Goal: Task Accomplishment & Management: Manage account settings

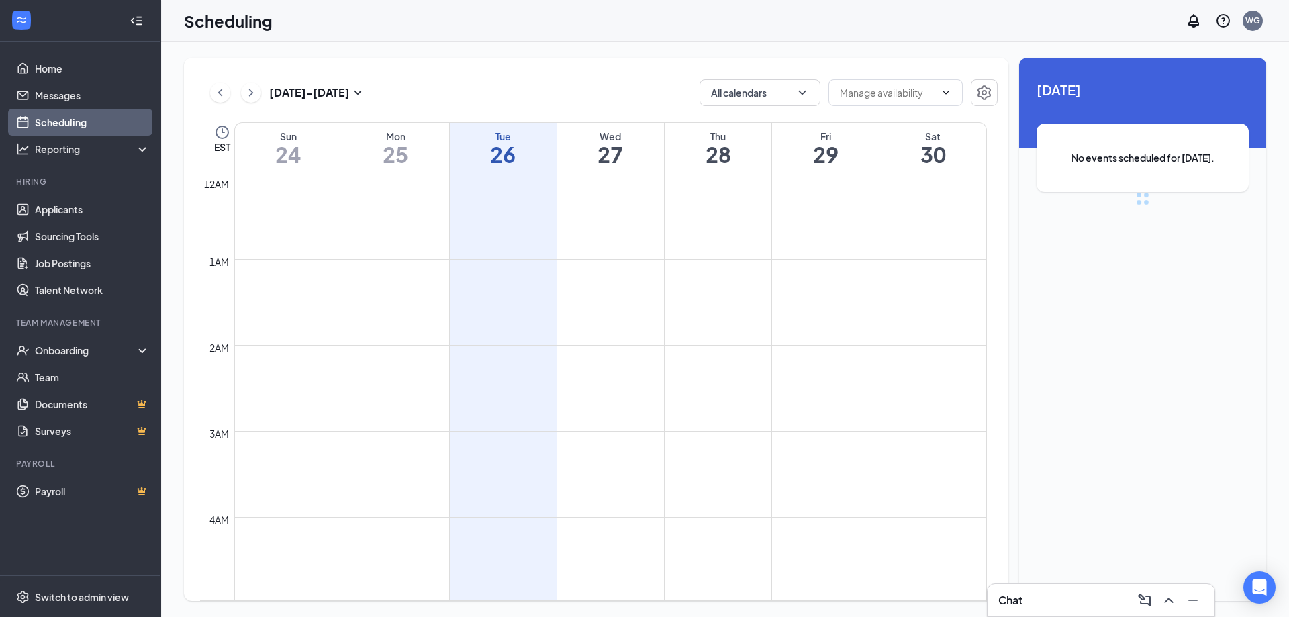
scroll to position [660, 0]
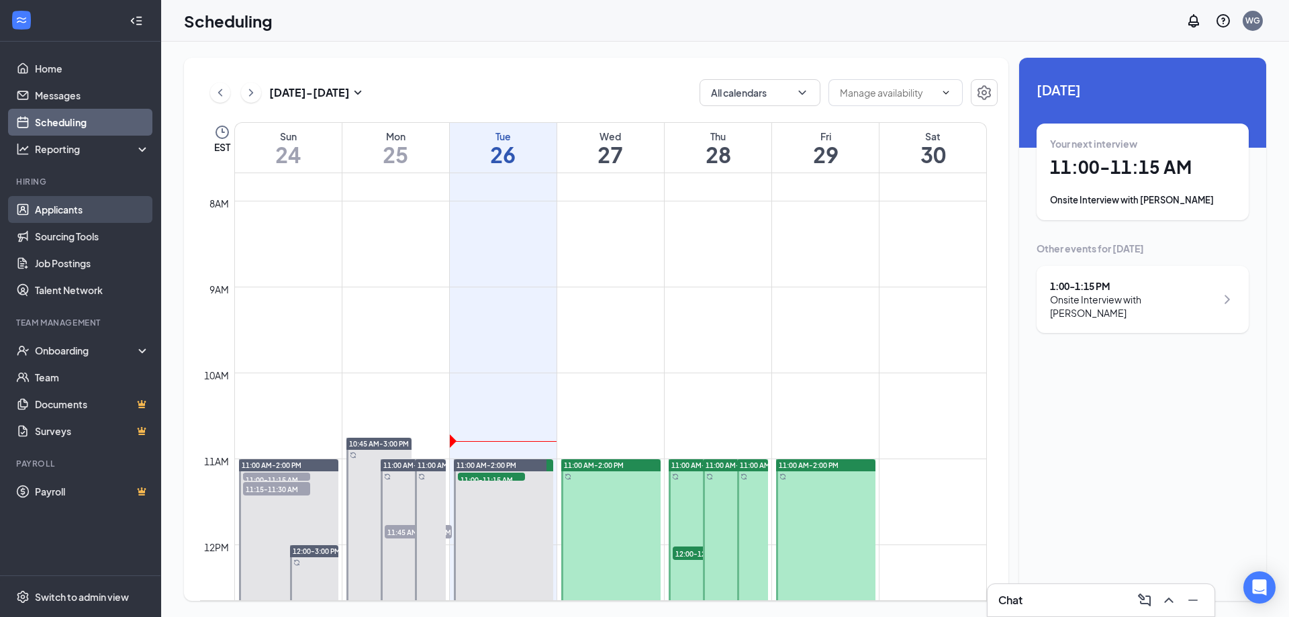
click at [61, 208] on link "Applicants" at bounding box center [92, 209] width 115 height 27
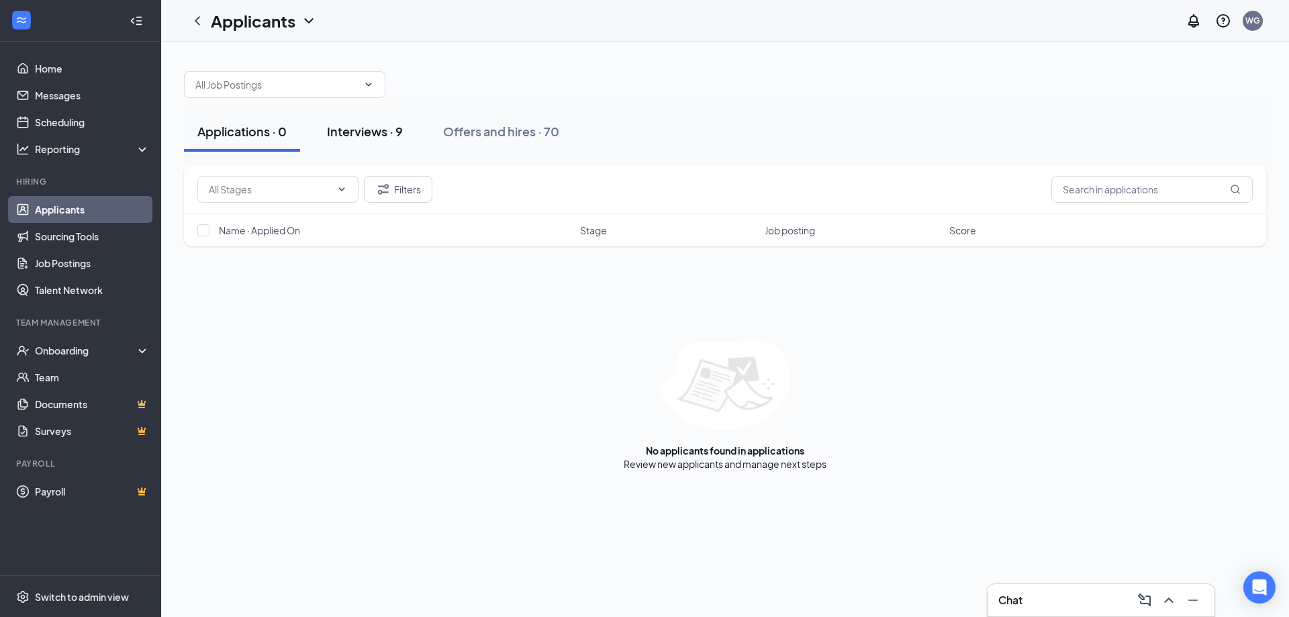
click at [384, 127] on div "Interviews · 9" at bounding box center [365, 131] width 76 height 17
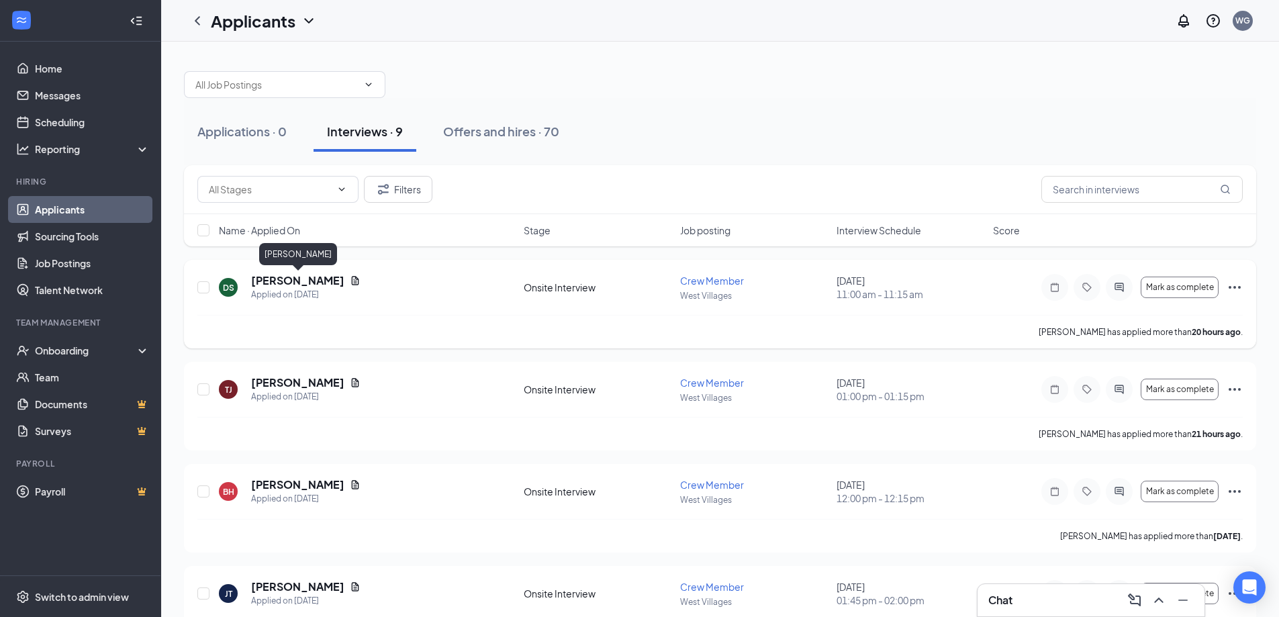
click at [313, 281] on h5 "[PERSON_NAME]" at bounding box center [297, 280] width 93 height 15
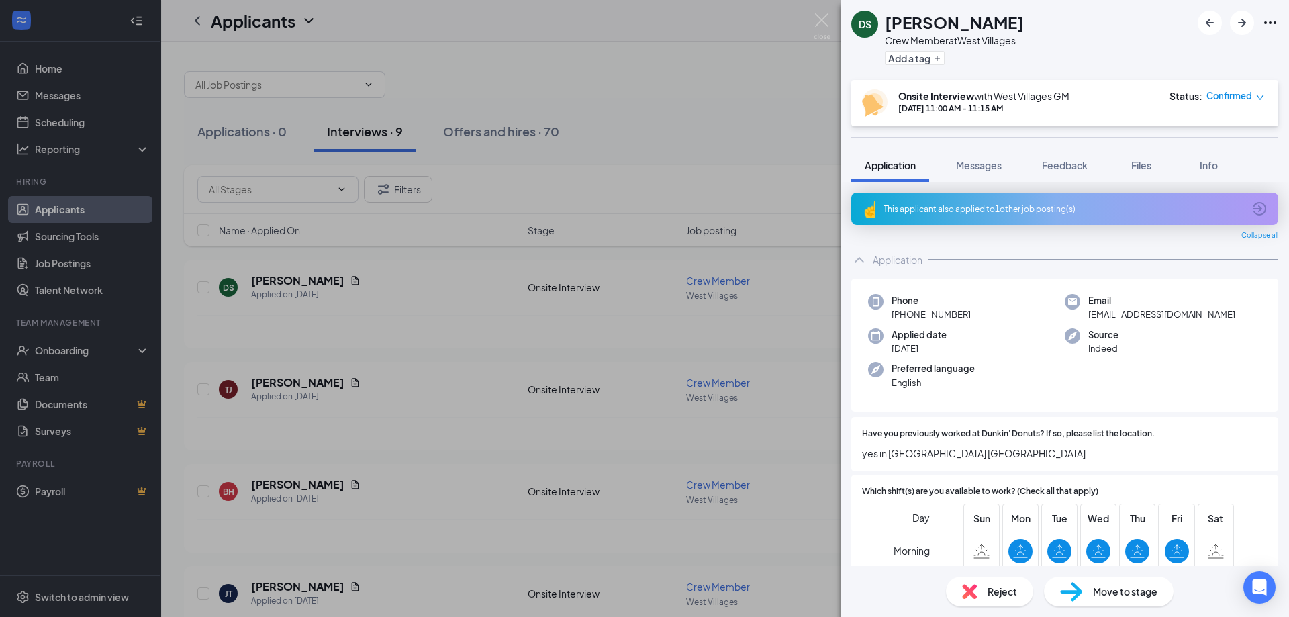
click at [1058, 205] on div "This applicant also applied to 1 other job posting(s)" at bounding box center [1063, 208] width 360 height 11
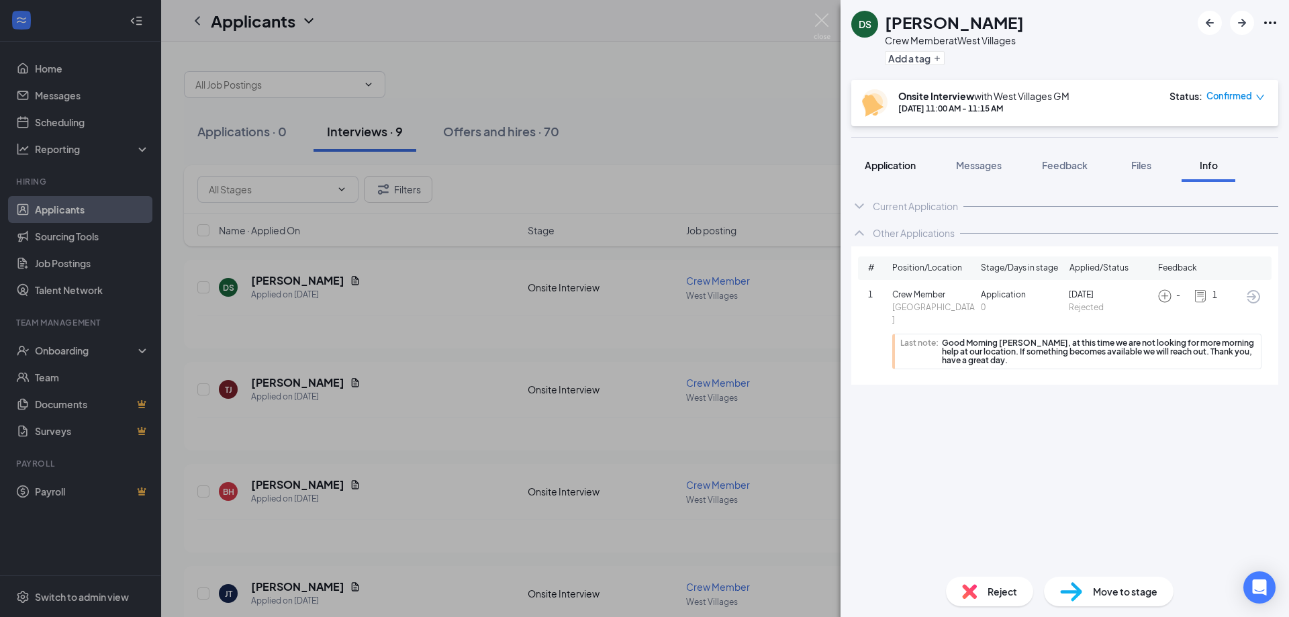
click at [886, 163] on span "Application" at bounding box center [890, 165] width 51 height 12
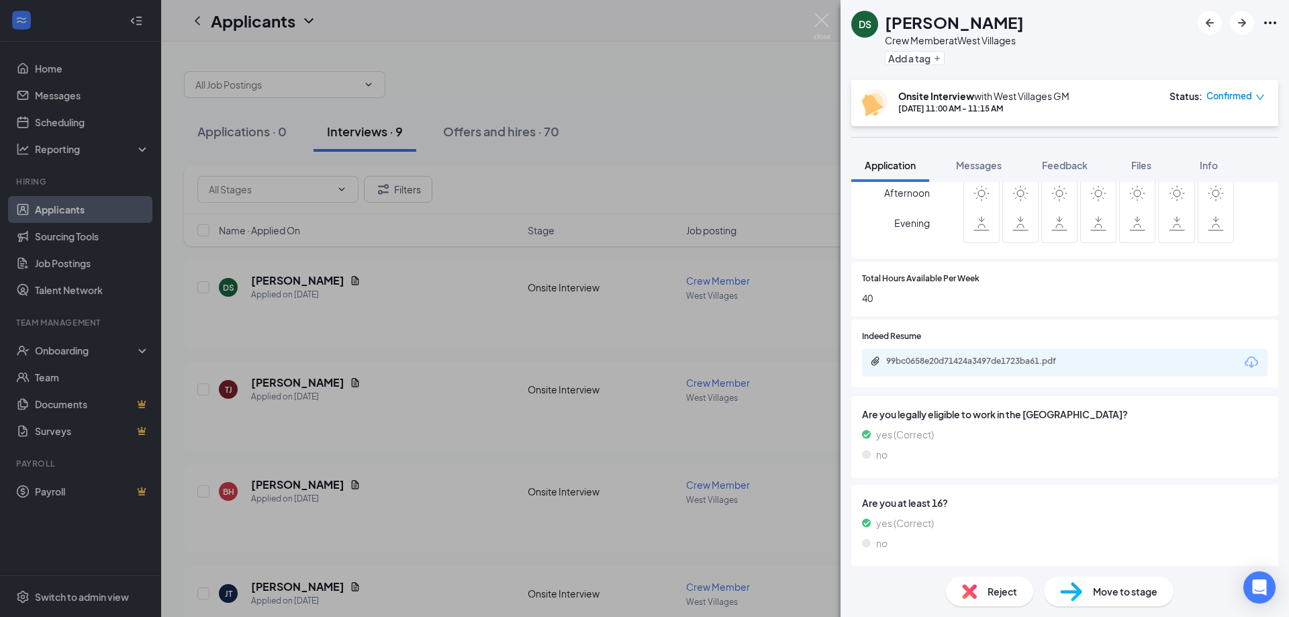
scroll to position [392, 0]
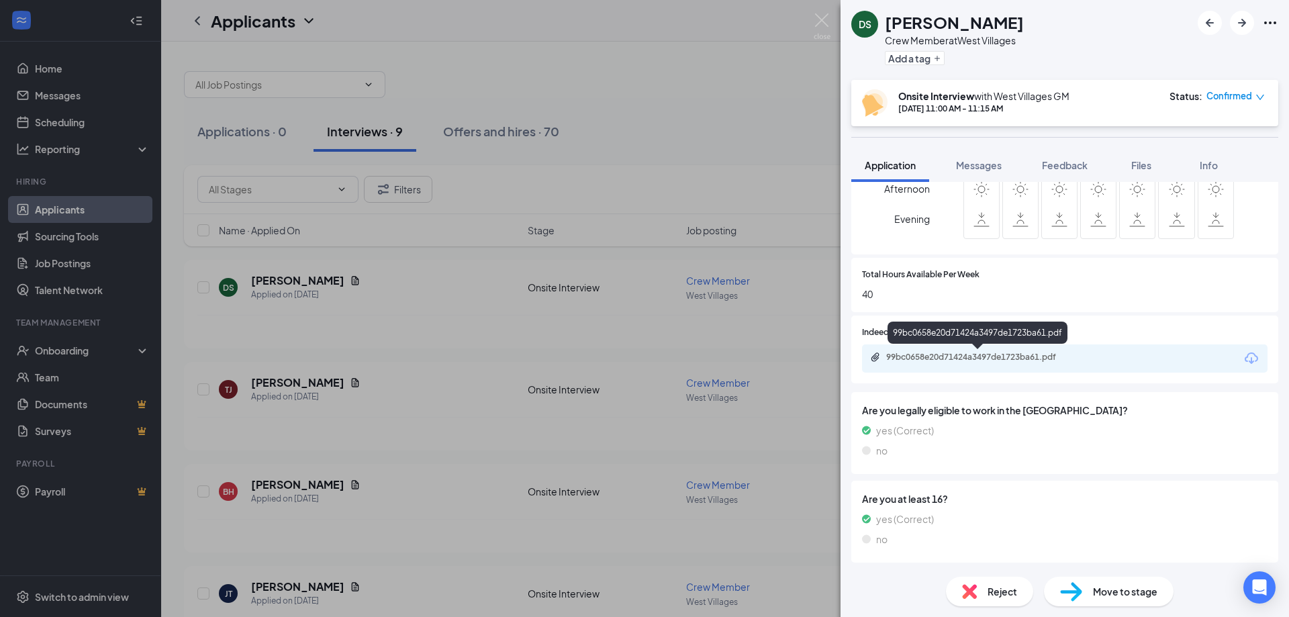
click at [955, 355] on div "99bc0658e20d71424a3497de1723ba61.pdf" at bounding box center [980, 357] width 188 height 11
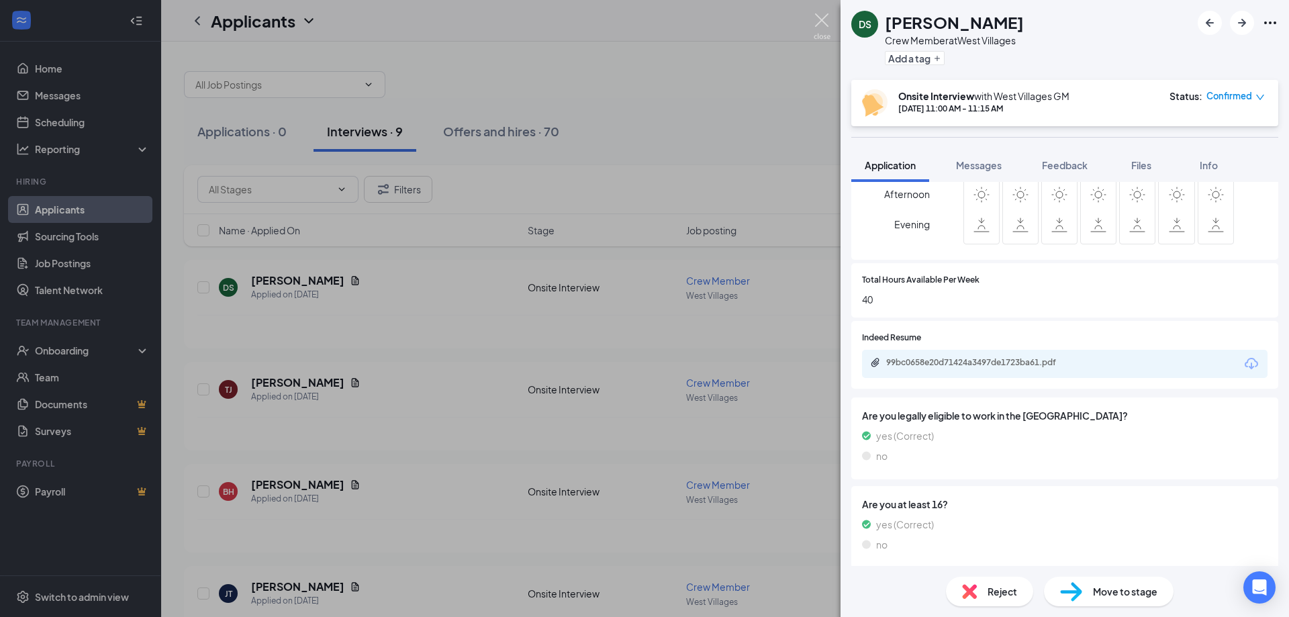
click at [819, 18] on img at bounding box center [822, 26] width 17 height 26
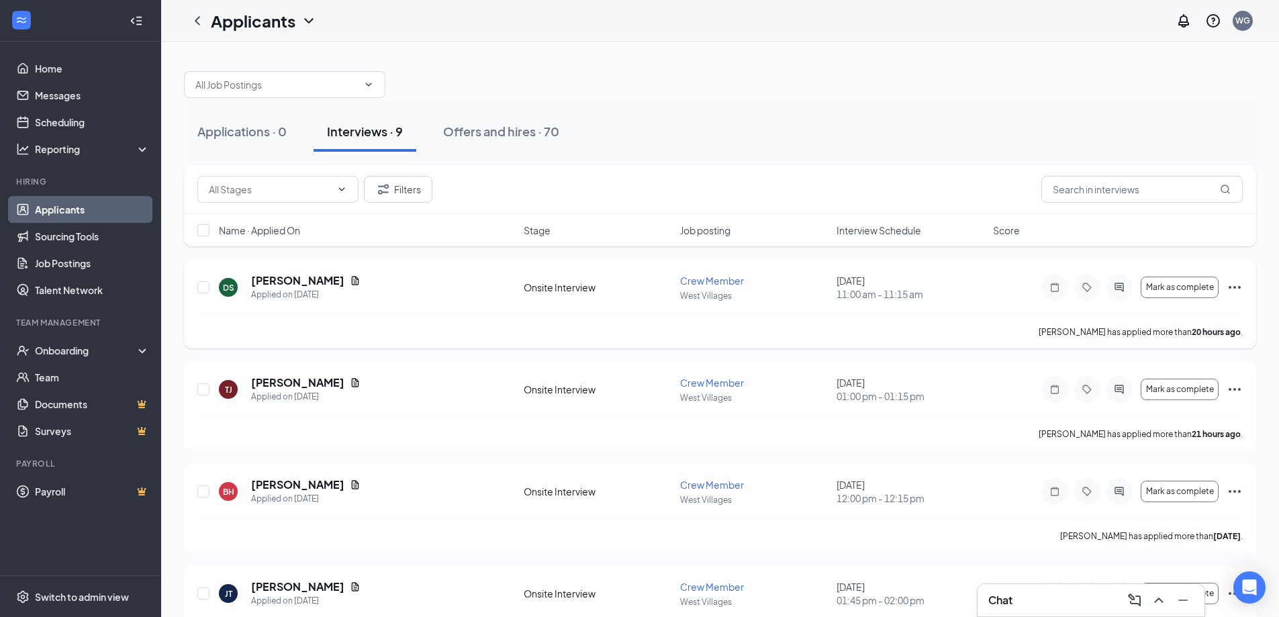
click at [1236, 287] on icon "Ellipses" at bounding box center [1234, 287] width 16 height 16
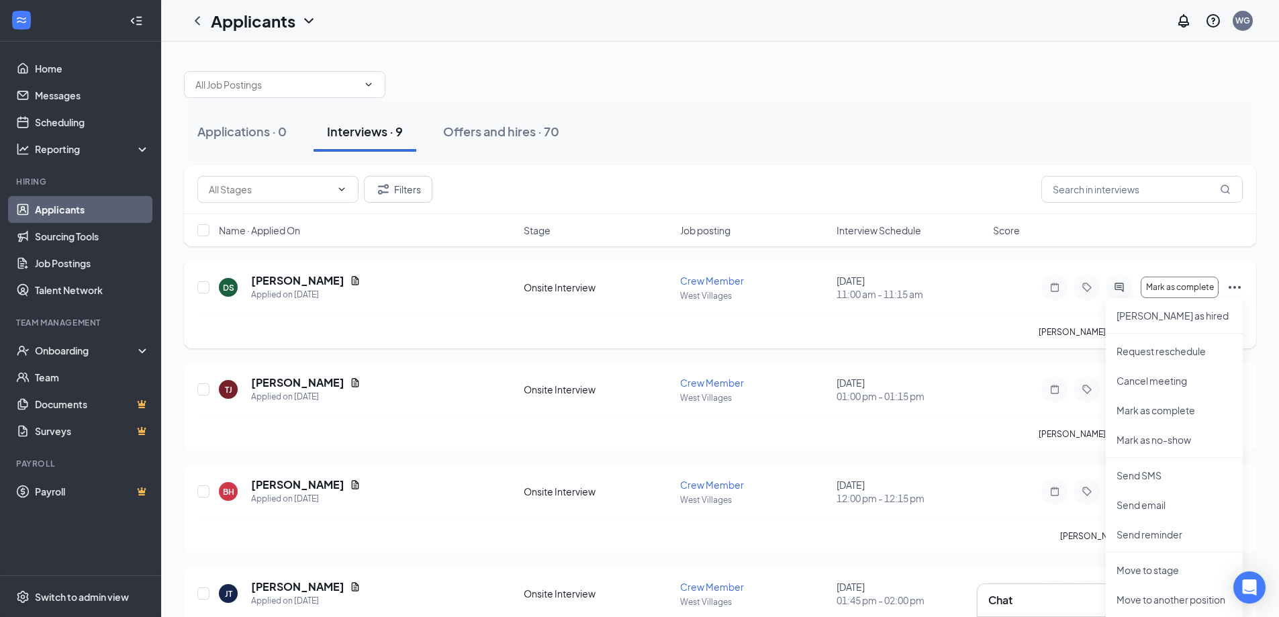
click at [1236, 287] on icon "Ellipses" at bounding box center [1234, 287] width 16 height 16
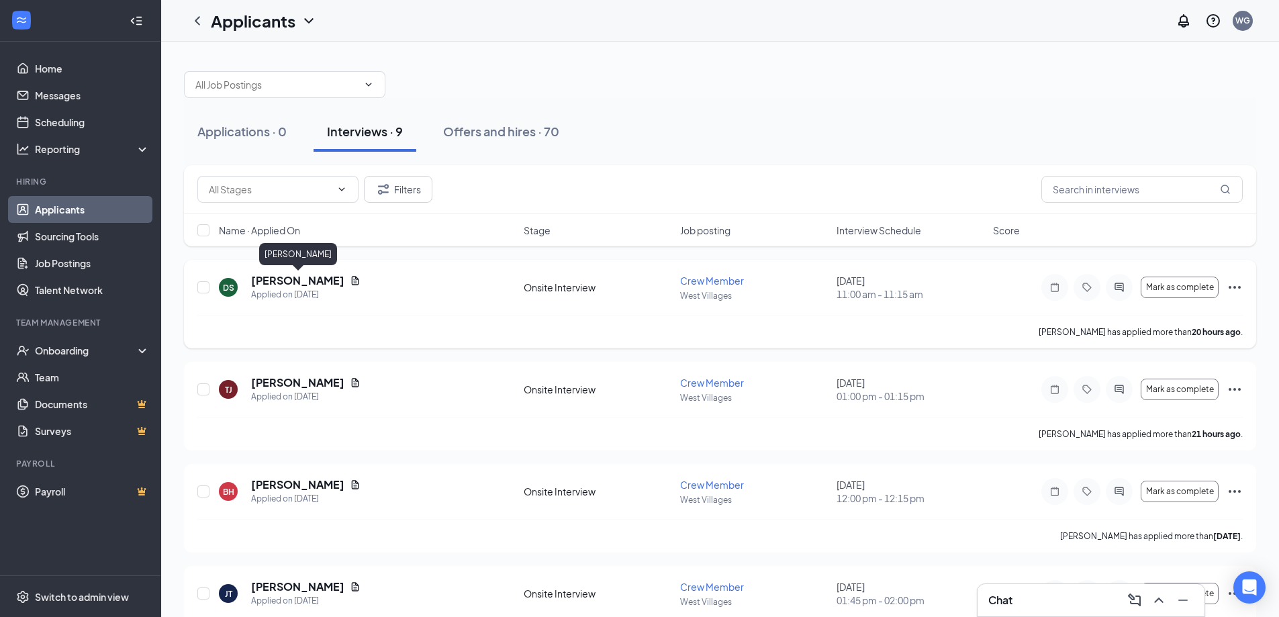
click at [299, 279] on h5 "[PERSON_NAME]" at bounding box center [297, 280] width 93 height 15
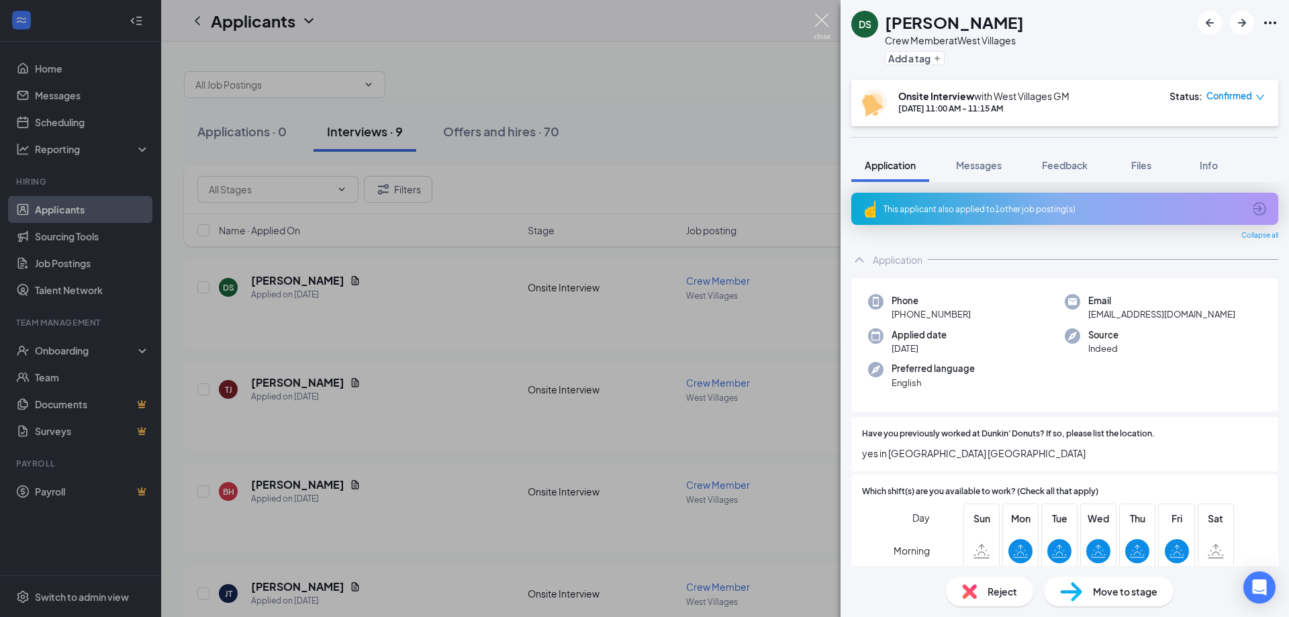
click at [820, 17] on img at bounding box center [822, 26] width 17 height 26
